Goal: Use online tool/utility

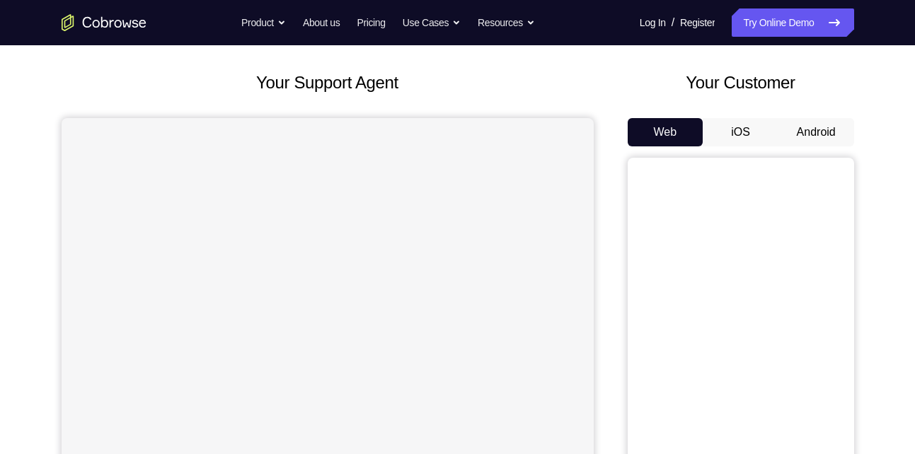
click at [805, 131] on button "Android" at bounding box center [816, 132] width 76 height 28
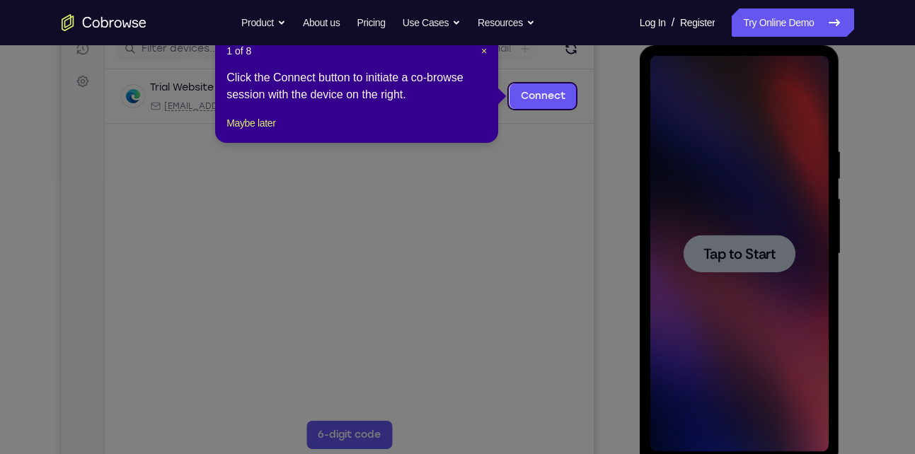
click at [772, 250] on icon at bounding box center [462, 227] width 925 height 454
click at [747, 249] on icon at bounding box center [462, 227] width 925 height 454
click at [485, 51] on span "×" at bounding box center [484, 50] width 6 height 11
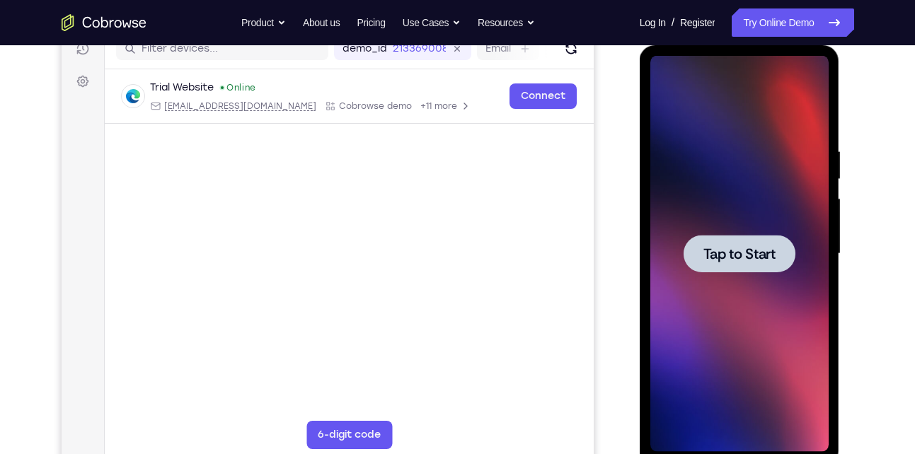
click at [761, 254] on span "Tap to Start" at bounding box center [739, 254] width 72 height 14
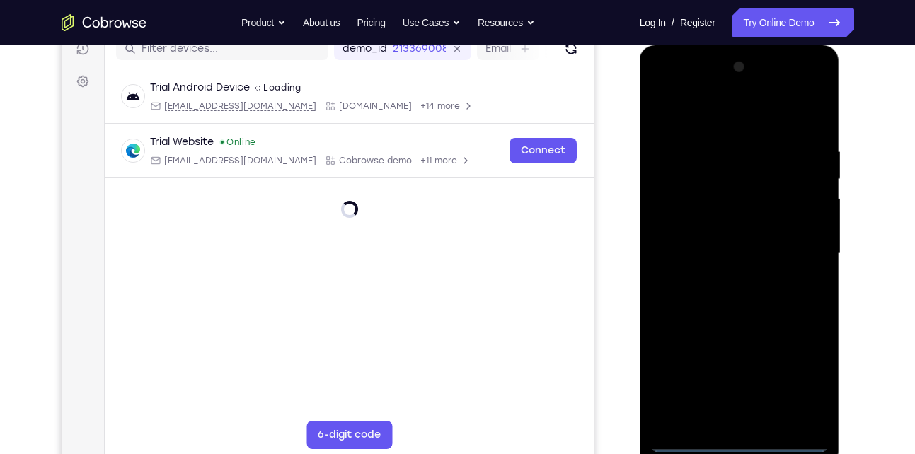
click at [741, 439] on div at bounding box center [739, 254] width 178 height 396
click at [799, 383] on div at bounding box center [739, 254] width 178 height 396
click at [662, 88] on div at bounding box center [739, 254] width 178 height 396
click at [806, 248] on div at bounding box center [739, 254] width 178 height 396
click at [724, 278] on div at bounding box center [739, 254] width 178 height 396
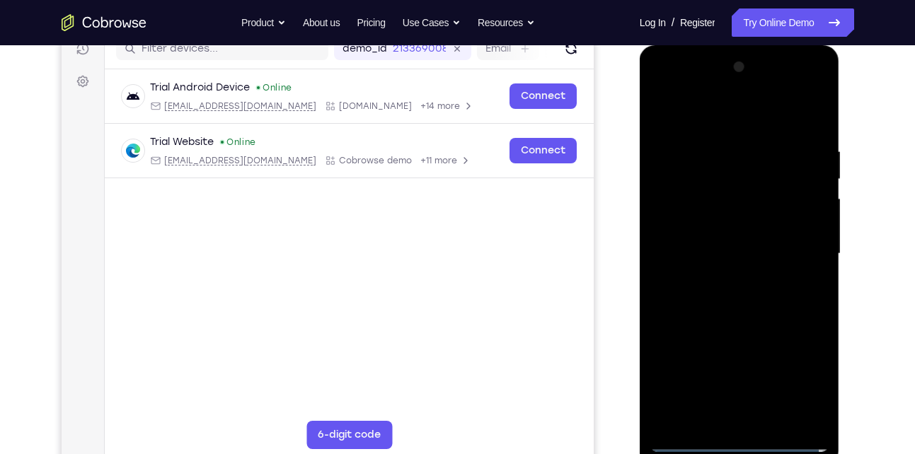
click at [732, 235] on div at bounding box center [739, 254] width 178 height 396
click at [734, 223] on div at bounding box center [739, 254] width 178 height 396
click at [724, 248] on div at bounding box center [739, 254] width 178 height 396
click at [739, 297] on div at bounding box center [739, 254] width 178 height 396
click at [734, 321] on div at bounding box center [739, 254] width 178 height 396
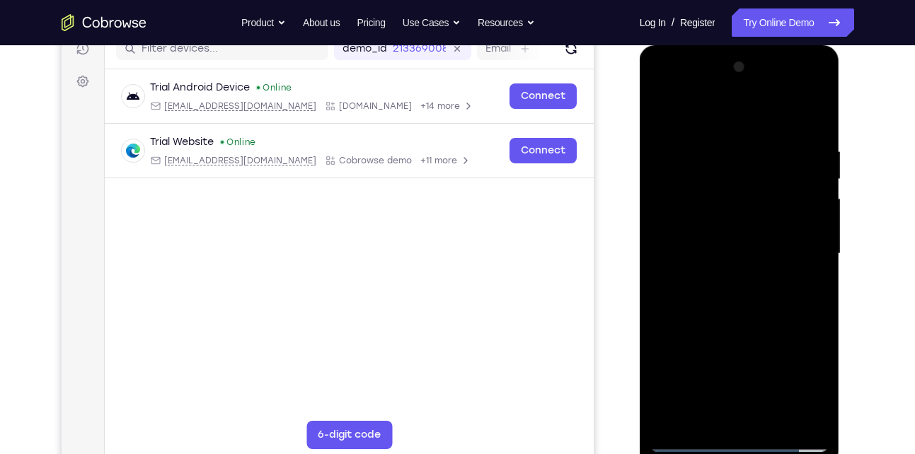
click at [714, 183] on div at bounding box center [739, 254] width 178 height 396
click at [725, 193] on div at bounding box center [739, 254] width 178 height 396
click at [693, 199] on div at bounding box center [739, 254] width 178 height 396
click at [707, 228] on div at bounding box center [739, 254] width 178 height 396
click at [771, 418] on div at bounding box center [739, 254] width 178 height 396
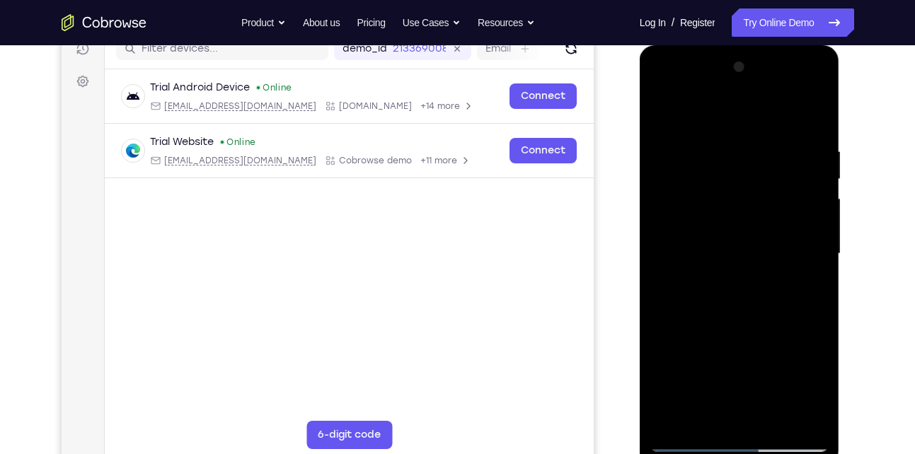
click at [748, 328] on div at bounding box center [739, 254] width 178 height 396
drag, startPoint x: 729, startPoint y: 351, endPoint x: 726, endPoint y: 263, distance: 87.8
click at [726, 263] on div at bounding box center [739, 254] width 178 height 396
click at [724, 385] on div at bounding box center [739, 254] width 178 height 396
click at [744, 405] on div at bounding box center [739, 254] width 178 height 396
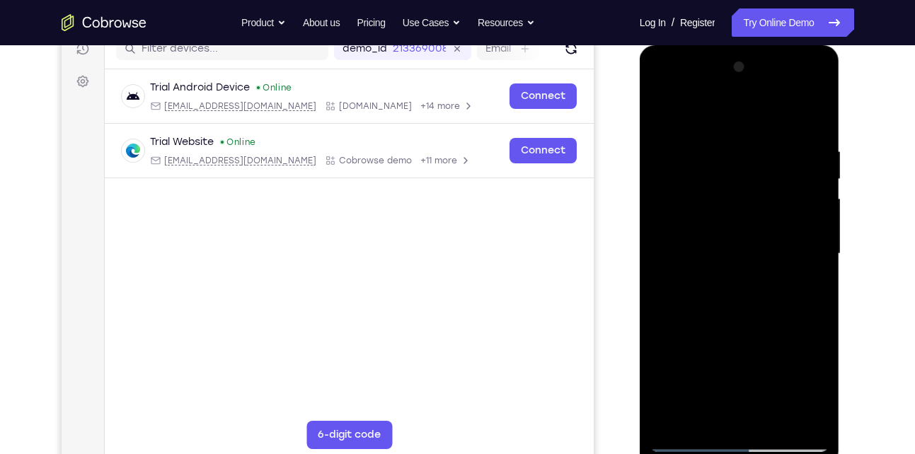
click at [722, 415] on div at bounding box center [739, 254] width 178 height 396
click at [805, 283] on div at bounding box center [739, 254] width 178 height 396
click at [726, 291] on div at bounding box center [739, 254] width 178 height 396
click at [666, 109] on div at bounding box center [739, 254] width 178 height 396
click at [663, 107] on div at bounding box center [739, 254] width 178 height 396
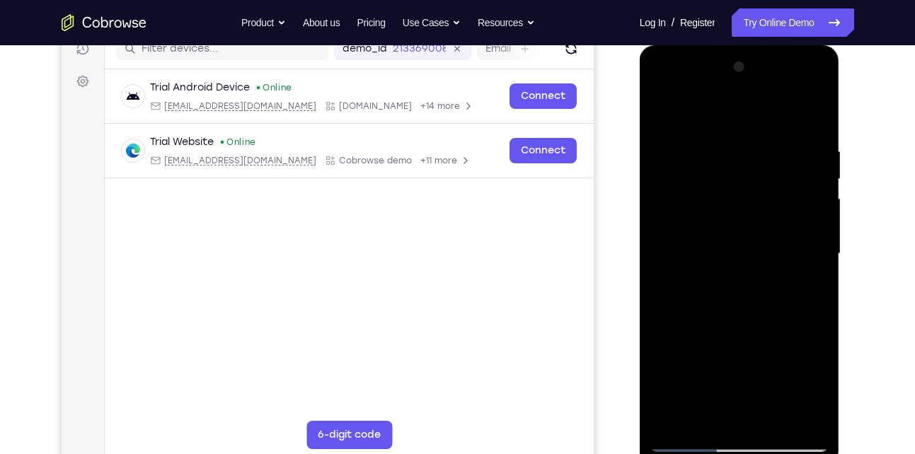
click at [669, 115] on div at bounding box center [739, 254] width 178 height 396
click at [713, 289] on div at bounding box center [739, 254] width 178 height 396
click at [816, 110] on div at bounding box center [739, 254] width 178 height 396
click at [688, 223] on div at bounding box center [739, 254] width 178 height 396
click at [721, 157] on div at bounding box center [739, 254] width 178 height 396
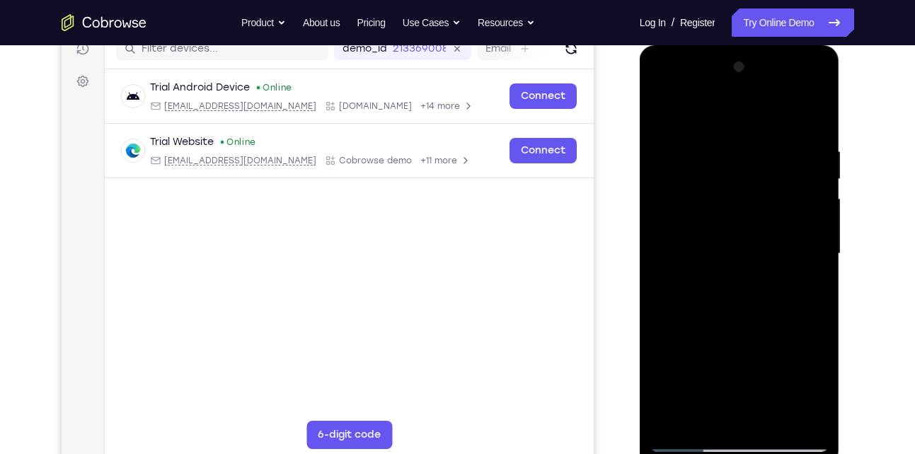
click at [660, 105] on div at bounding box center [739, 254] width 178 height 396
click at [708, 272] on div at bounding box center [739, 254] width 178 height 396
click at [664, 107] on div at bounding box center [739, 254] width 178 height 396
click at [702, 297] on div at bounding box center [739, 254] width 178 height 396
click at [663, 109] on div at bounding box center [739, 254] width 178 height 396
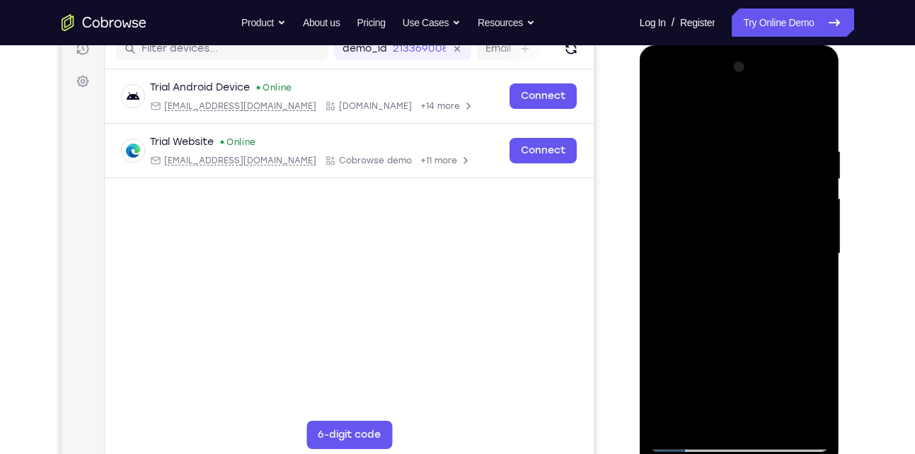
click at [700, 323] on div at bounding box center [739, 254] width 178 height 396
click at [664, 112] on div at bounding box center [739, 254] width 178 height 396
drag, startPoint x: 706, startPoint y: 308, endPoint x: 705, endPoint y: 226, distance: 82.1
click at [705, 226] on div at bounding box center [739, 254] width 178 height 396
click at [717, 298] on div at bounding box center [739, 254] width 178 height 396
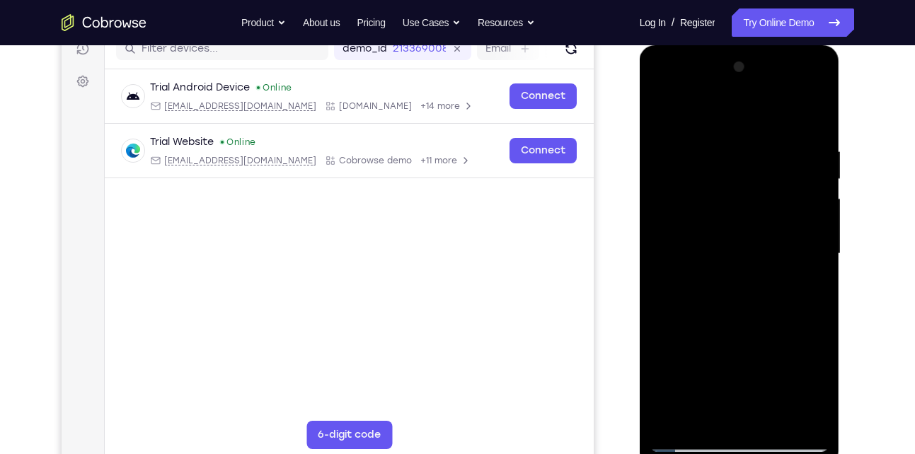
click at [663, 108] on div at bounding box center [739, 254] width 178 height 396
click at [805, 422] on div at bounding box center [739, 254] width 178 height 396
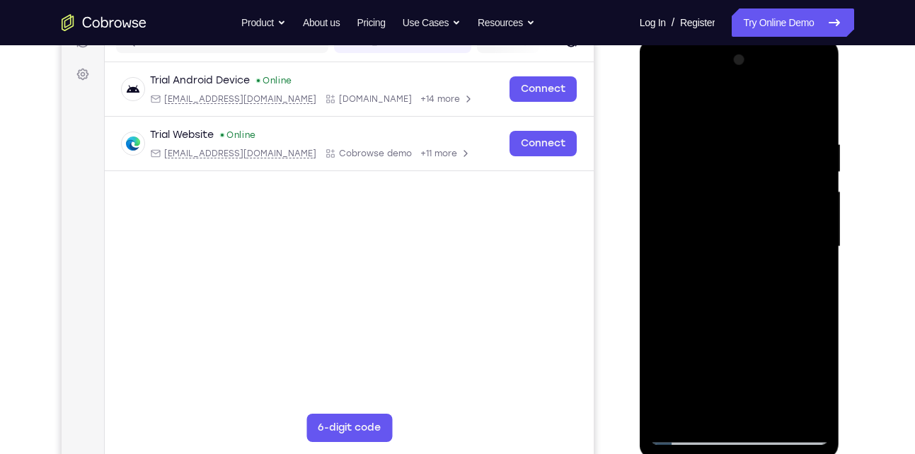
scroll to position [197, 0]
drag, startPoint x: 734, startPoint y: 276, endPoint x: 724, endPoint y: 144, distance: 132.7
click at [724, 144] on div at bounding box center [739, 246] width 178 height 396
drag, startPoint x: 751, startPoint y: 265, endPoint x: 737, endPoint y: 168, distance: 98.8
click at [737, 168] on div at bounding box center [739, 246] width 178 height 396
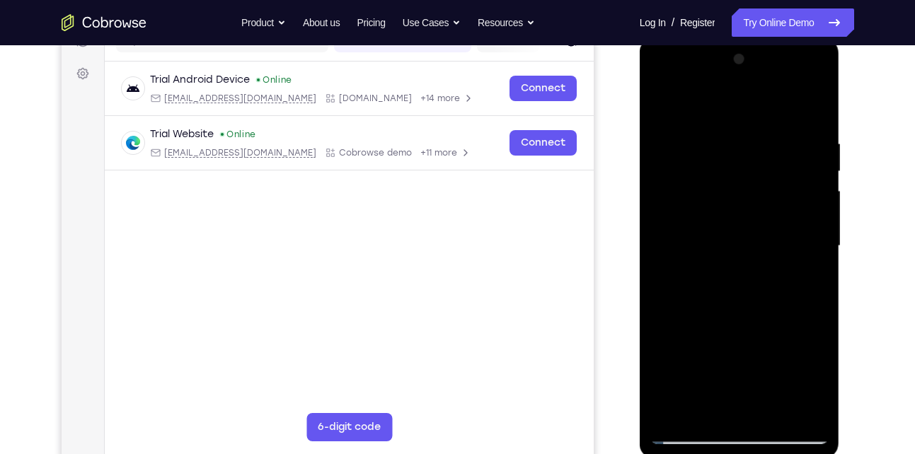
drag, startPoint x: 746, startPoint y: 267, endPoint x: 744, endPoint y: 138, distance: 128.8
click at [744, 138] on div at bounding box center [739, 246] width 178 height 396
drag, startPoint x: 745, startPoint y: 282, endPoint x: 740, endPoint y: 149, distance: 133.1
click at [740, 149] on div at bounding box center [739, 246] width 178 height 396
drag, startPoint x: 750, startPoint y: 288, endPoint x: 748, endPoint y: 168, distance: 120.3
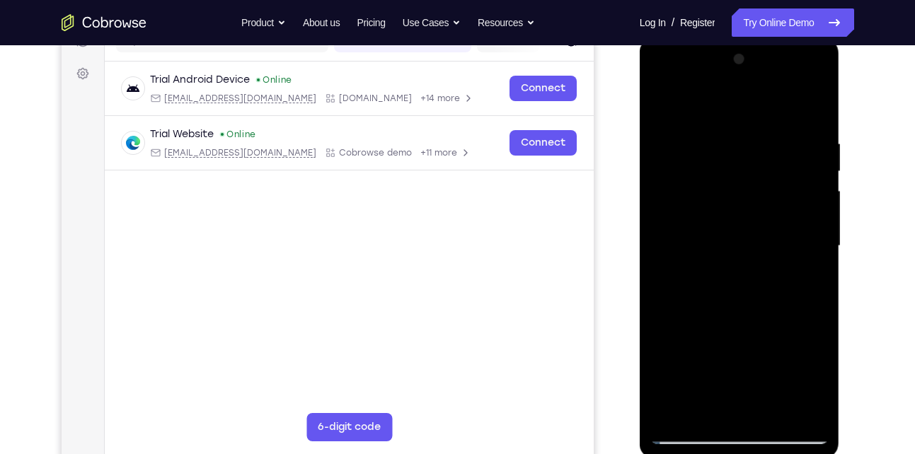
click at [748, 168] on div at bounding box center [739, 246] width 178 height 396
drag, startPoint x: 728, startPoint y: 226, endPoint x: 729, endPoint y: 354, distance: 128.8
click at [729, 354] on div at bounding box center [739, 246] width 178 height 396
drag, startPoint x: 736, startPoint y: 194, endPoint x: 736, endPoint y: 371, distance: 176.9
click at [736, 371] on div at bounding box center [739, 246] width 178 height 396
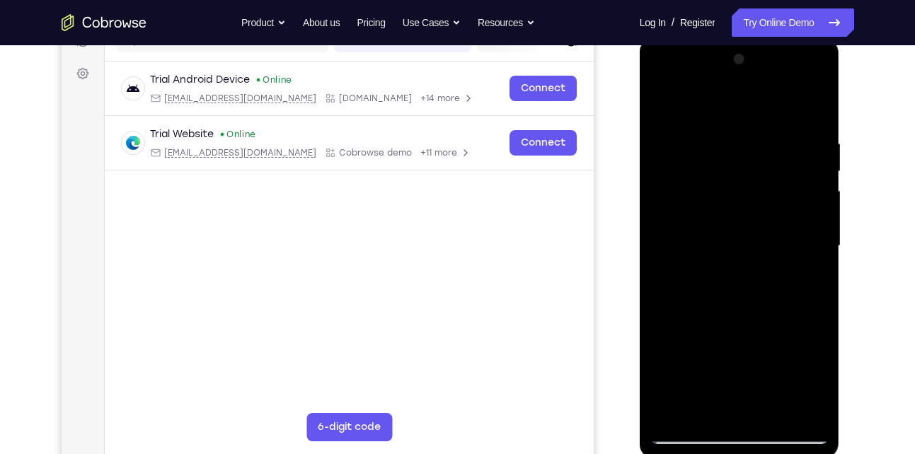
drag, startPoint x: 732, startPoint y: 176, endPoint x: 737, endPoint y: 316, distance: 140.2
click at [737, 316] on div at bounding box center [739, 246] width 178 height 396
drag, startPoint x: 739, startPoint y: 156, endPoint x: 746, endPoint y: 297, distance: 141.0
click at [746, 297] on div at bounding box center [739, 246] width 178 height 396
click at [775, 416] on div at bounding box center [739, 246] width 178 height 396
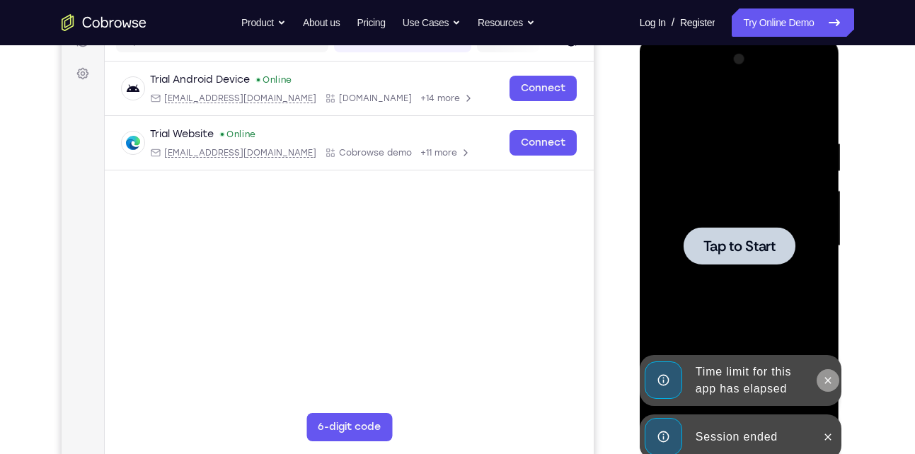
click at [825, 383] on icon at bounding box center [827, 380] width 11 height 11
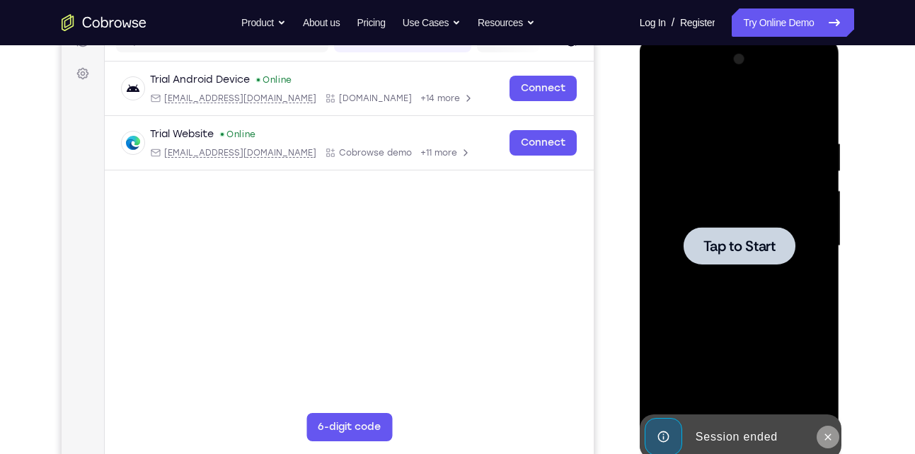
click at [831, 441] on icon at bounding box center [827, 437] width 11 height 11
